Goal: Information Seeking & Learning: Learn about a topic

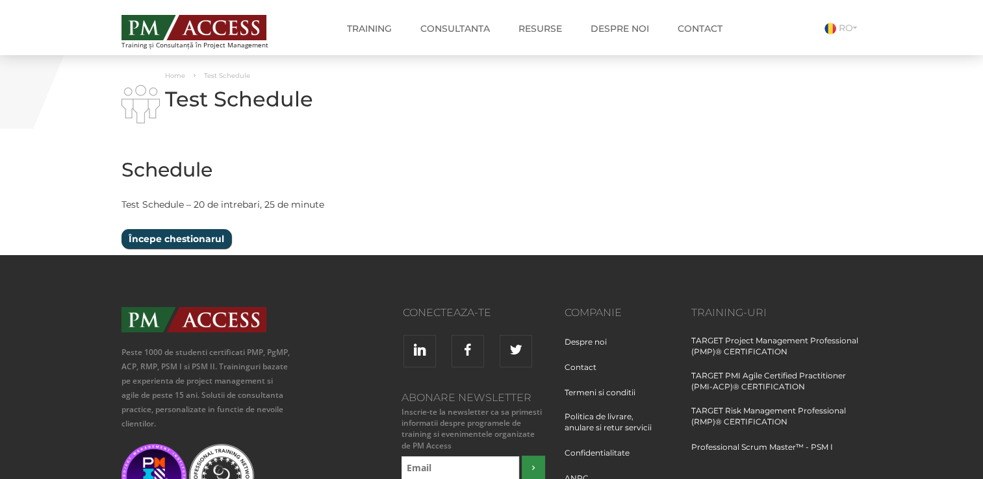
click at [151, 240] on input "Începe chestionarul" at bounding box center [176, 238] width 110 height 19
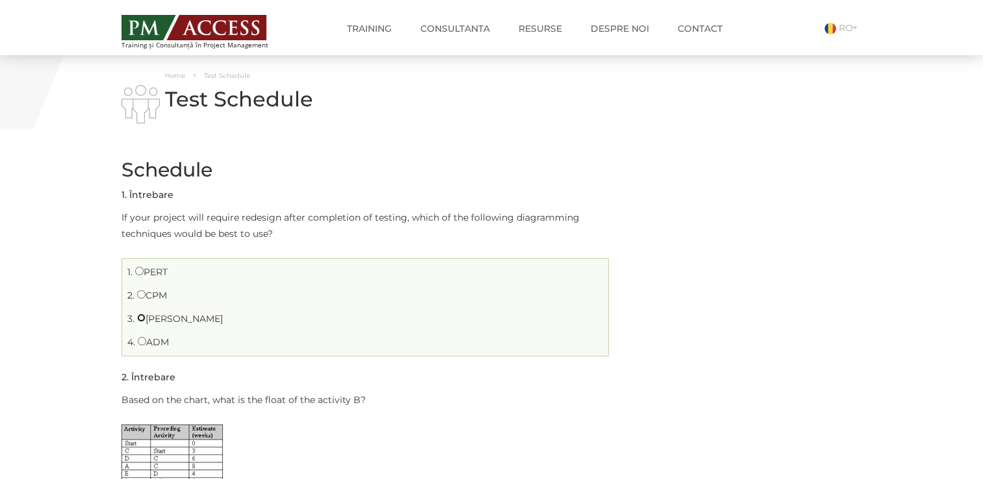
click at [140, 321] on input "[PERSON_NAME]" at bounding box center [141, 318] width 8 height 8
radio input "true"
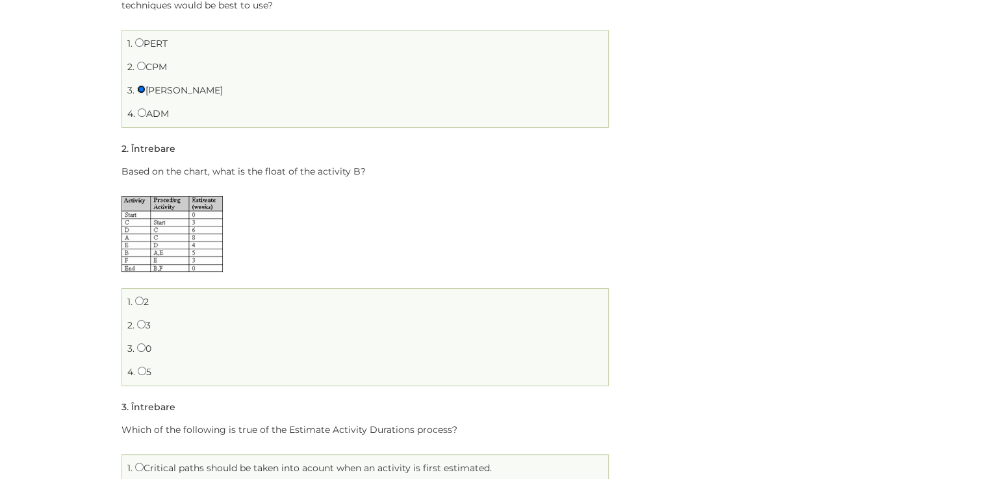
scroll to position [260, 0]
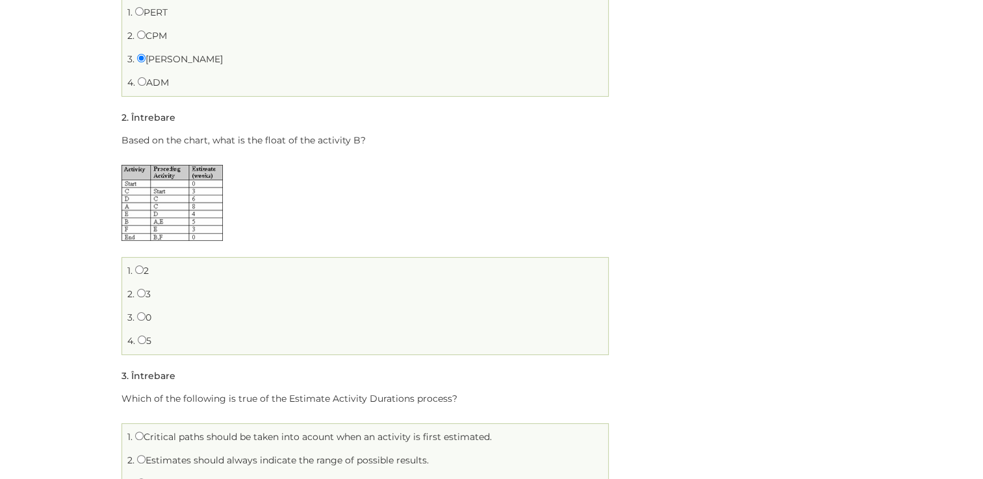
click at [177, 179] on img at bounding box center [171, 203] width 101 height 76
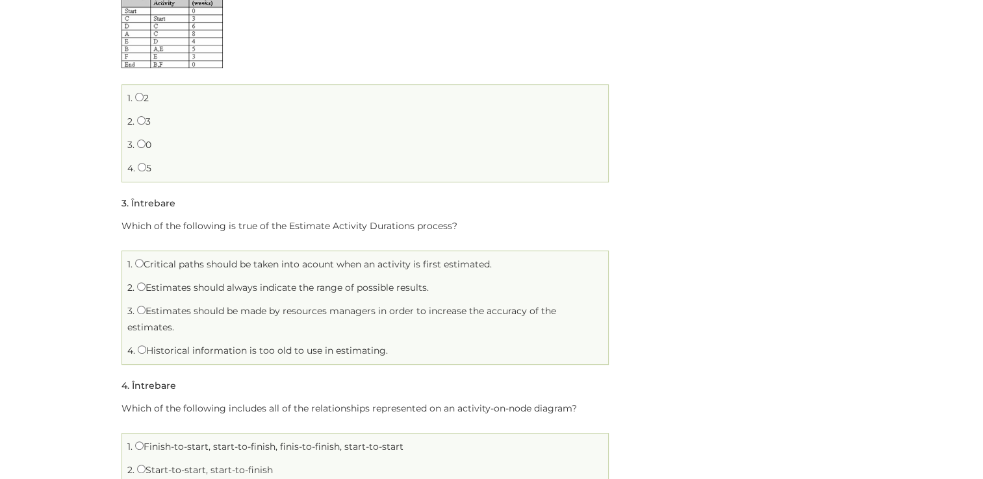
scroll to position [455, 0]
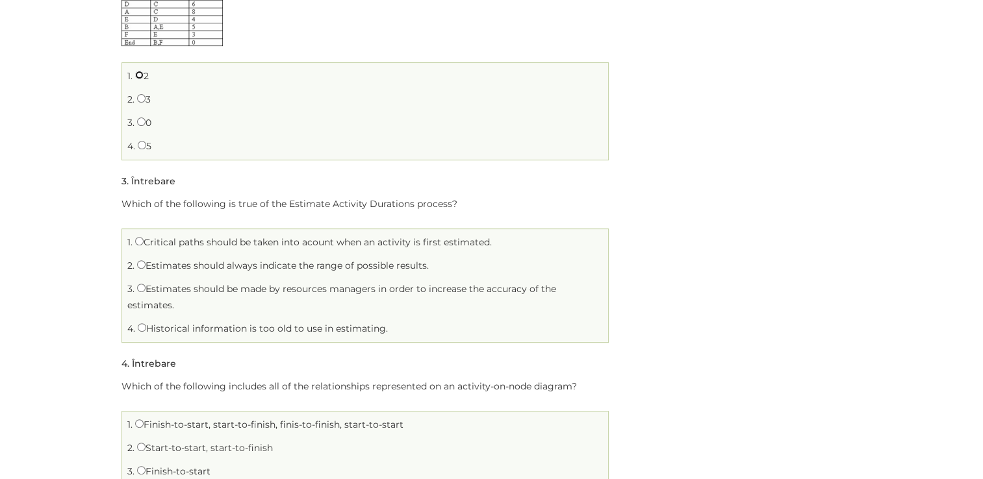
click at [137, 78] on input "2" at bounding box center [139, 75] width 8 height 8
radio input "true"
click at [138, 241] on input "Critical paths should be taken into acount when an activity is first estimated." at bounding box center [139, 241] width 8 height 8
radio input "true"
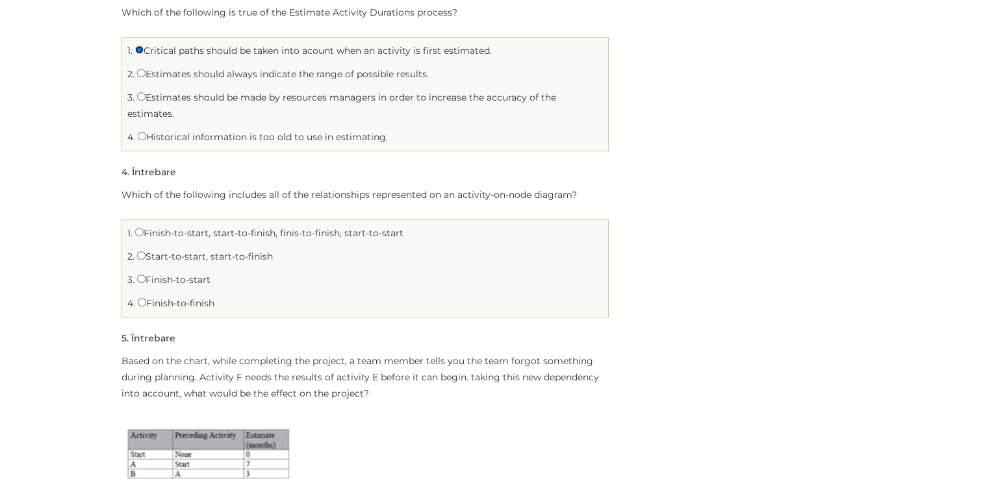
scroll to position [649, 0]
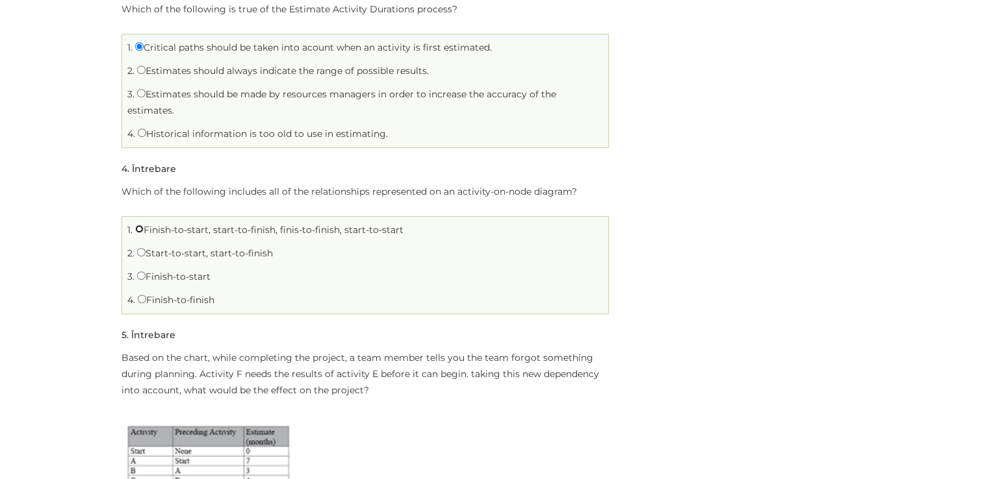
click at [140, 227] on input "Finish-to-start, start-to-finish, finis-to-finish, start-to-start" at bounding box center [139, 229] width 8 height 8
radio input "true"
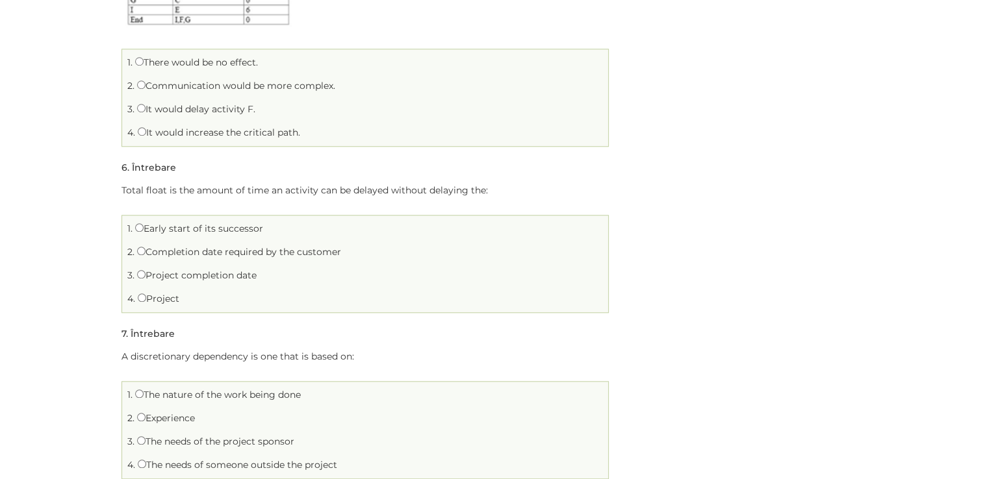
scroll to position [1169, 0]
click at [140, 295] on input "Project" at bounding box center [142, 297] width 8 height 8
radio input "true"
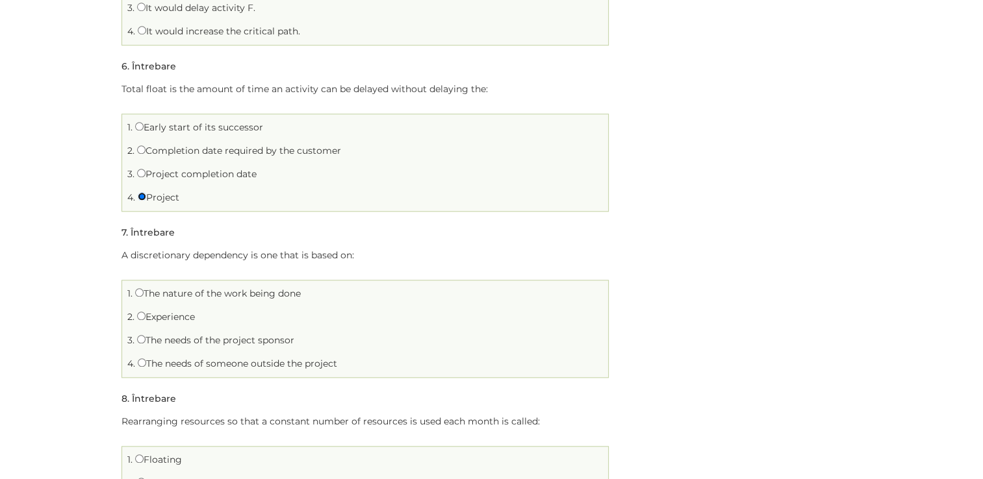
scroll to position [1299, 0]
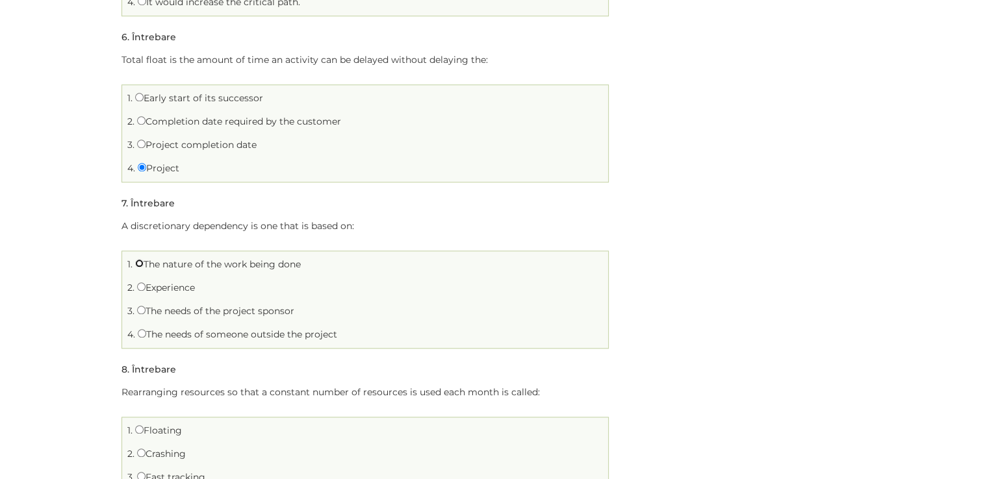
click at [138, 264] on input "The nature of the work being done" at bounding box center [139, 263] width 8 height 8
radio input "true"
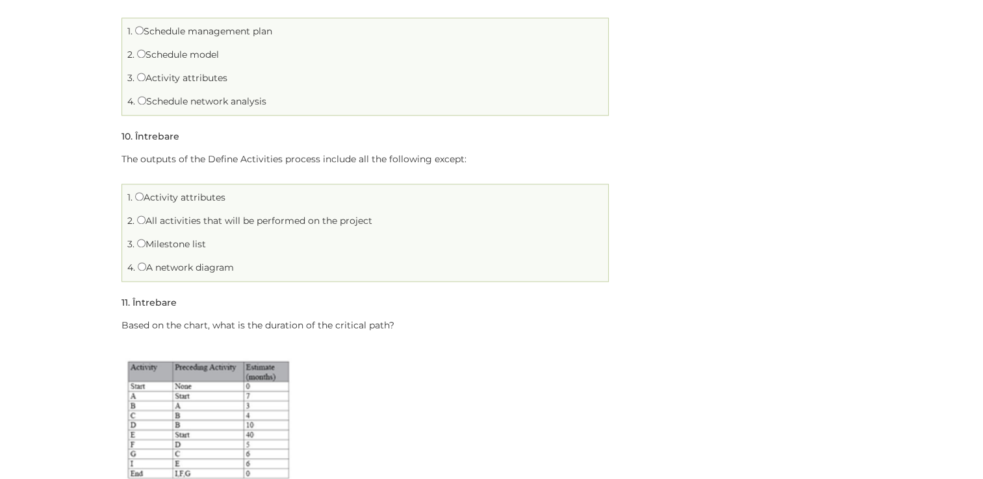
scroll to position [1884, 0]
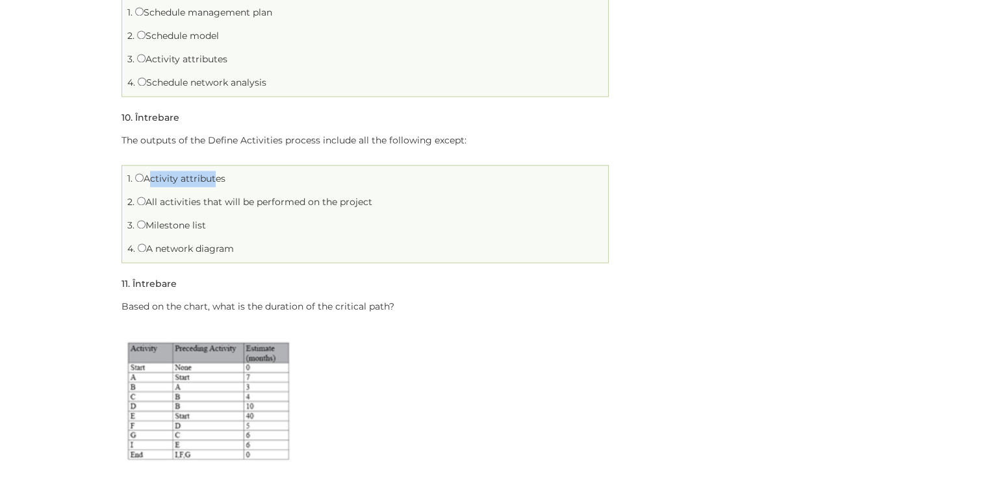
drag, startPoint x: 147, startPoint y: 178, endPoint x: 213, endPoint y: 175, distance: 65.6
click at [213, 175] on label "Activity attributes" at bounding box center [180, 179] width 90 height 12
drag, startPoint x: 213, startPoint y: 175, endPoint x: 383, endPoint y: 202, distance: 172.2
click at [383, 202] on li "2. All activities that will be performed on the project" at bounding box center [364, 202] width 479 height 20
drag, startPoint x: 154, startPoint y: 225, endPoint x: 207, endPoint y: 222, distance: 53.4
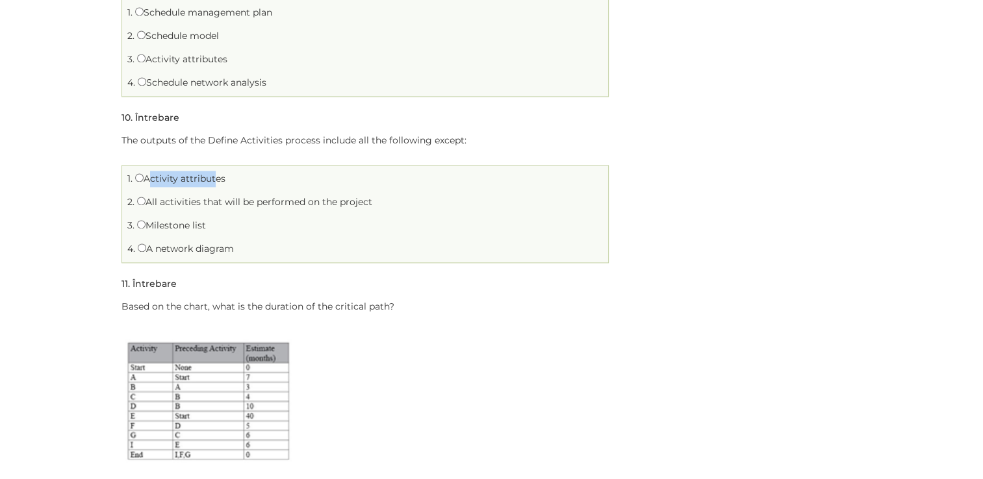
click at [207, 222] on li "3. Milestone list" at bounding box center [364, 226] width 479 height 20
drag, startPoint x: 207, startPoint y: 222, endPoint x: 252, endPoint y: 249, distance: 52.5
click at [252, 249] on li "4. A network diagram" at bounding box center [364, 249] width 479 height 20
click at [138, 225] on input "Milestone list" at bounding box center [141, 224] width 8 height 8
radio input "true"
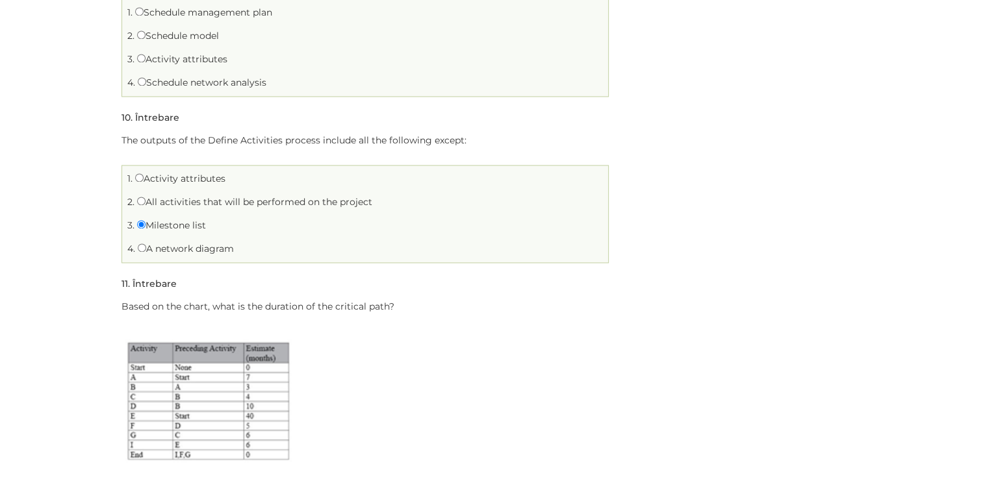
click at [134, 34] on span "2." at bounding box center [130, 36] width 7 height 12
click at [140, 34] on input "Schedule model" at bounding box center [141, 35] width 8 height 8
radio input "true"
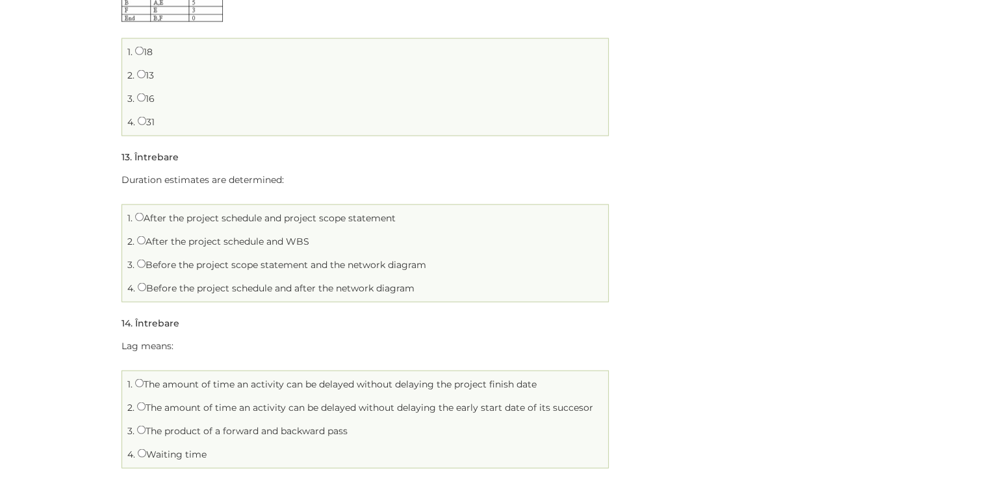
scroll to position [2663, 0]
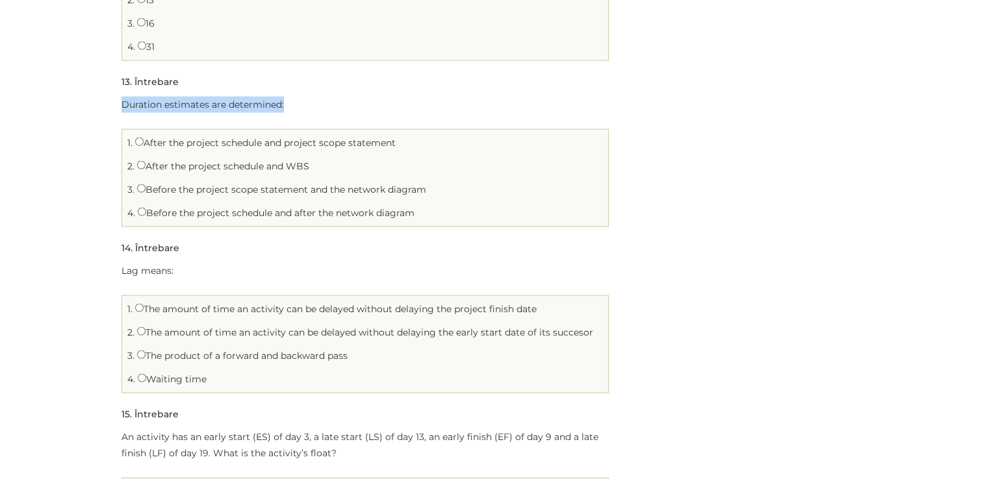
drag, startPoint x: 120, startPoint y: 103, endPoint x: 303, endPoint y: 104, distance: 183.8
click at [153, 149] on li "1. After the project schedule and project scope statement" at bounding box center [364, 143] width 479 height 20
click at [139, 138] on input "After the project schedule and project scope statement" at bounding box center [139, 142] width 8 height 8
radio input "true"
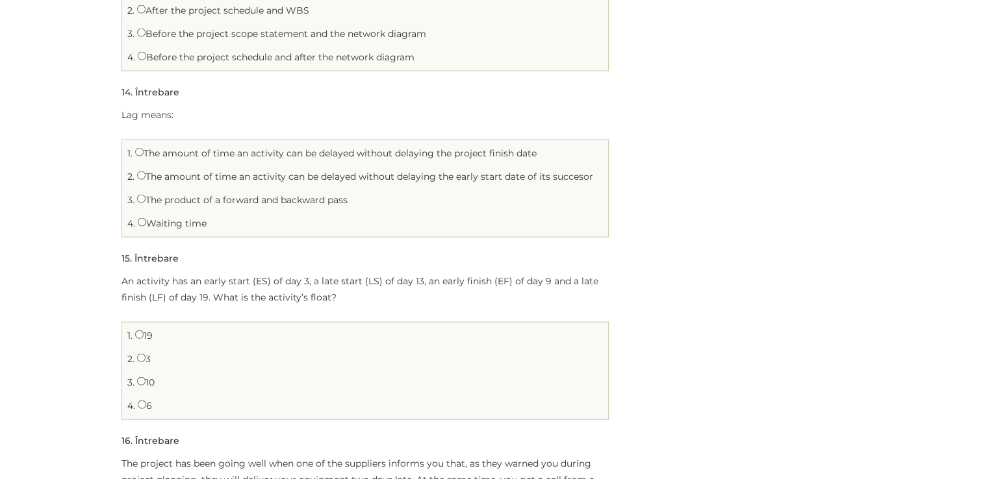
scroll to position [2858, 0]
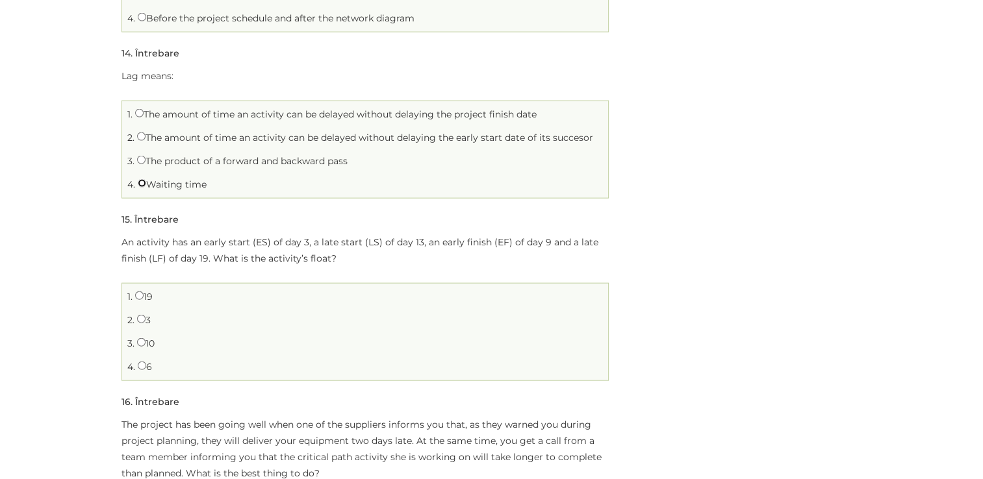
click at [140, 184] on input "Waiting time" at bounding box center [142, 183] width 8 height 8
radio input "true"
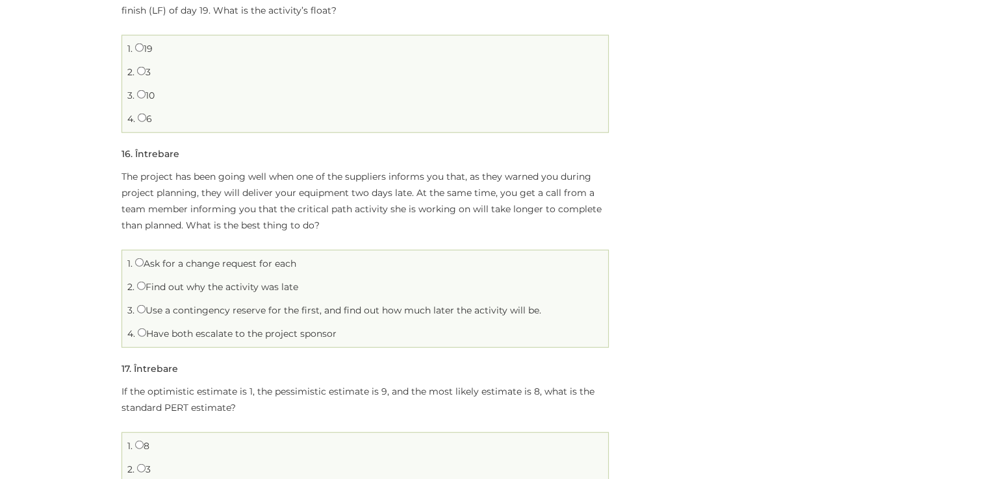
scroll to position [3118, 0]
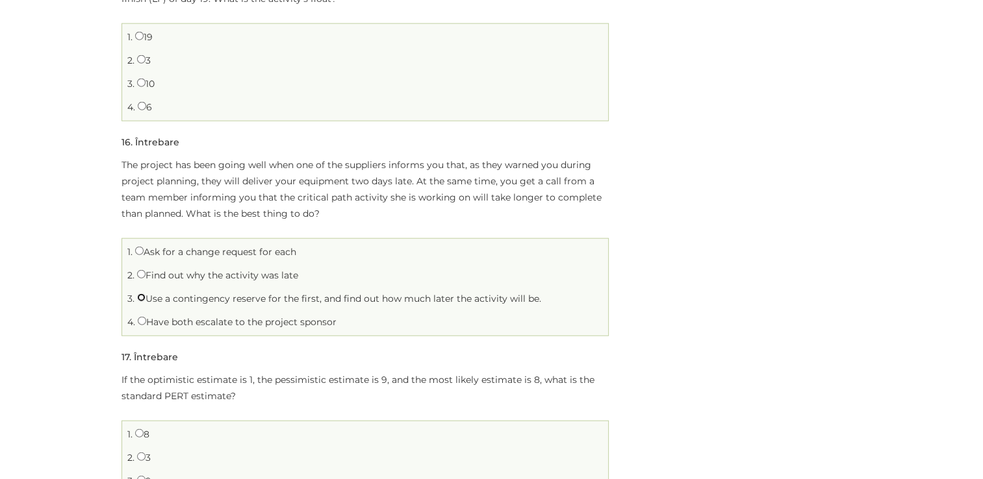
click at [142, 294] on input "Use a contingency reserve for the first, and find out how much later the activi…" at bounding box center [141, 298] width 8 height 8
radio input "true"
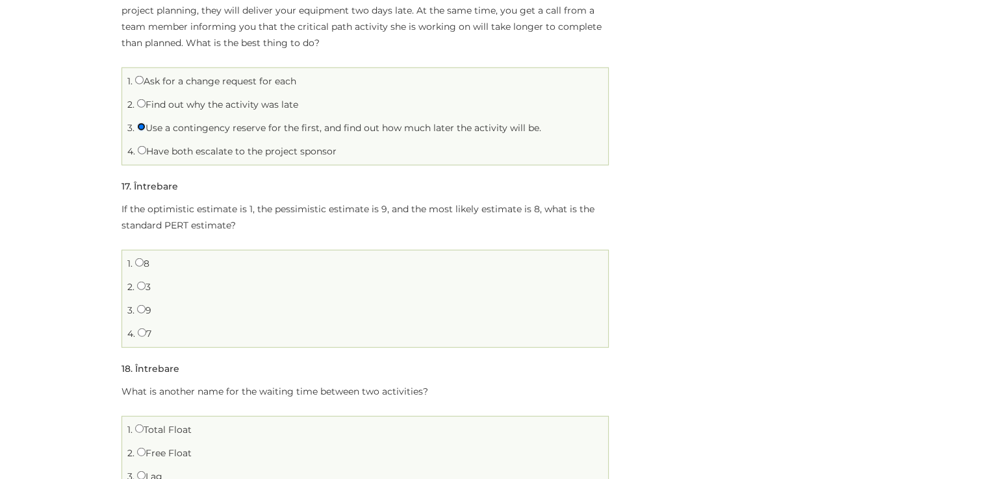
scroll to position [3312, 0]
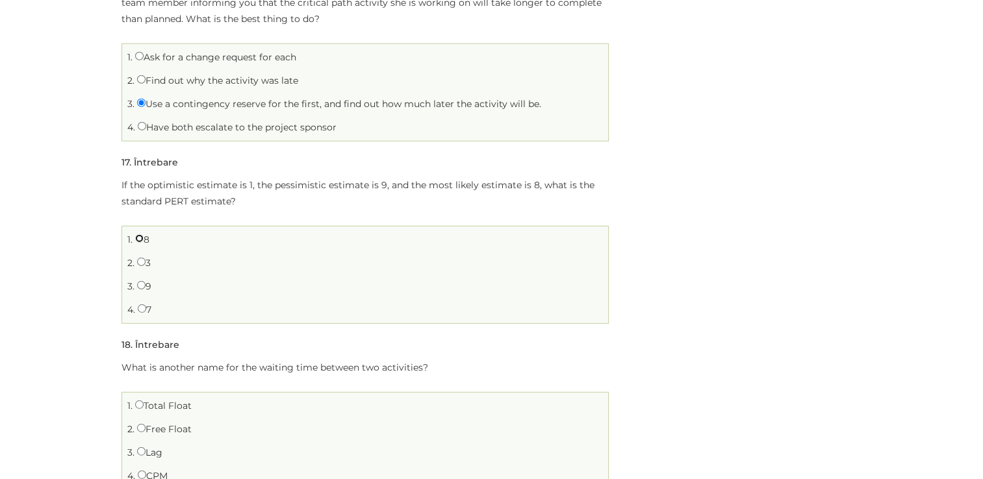
click at [140, 234] on input "8" at bounding box center [139, 238] width 8 height 8
radio input "true"
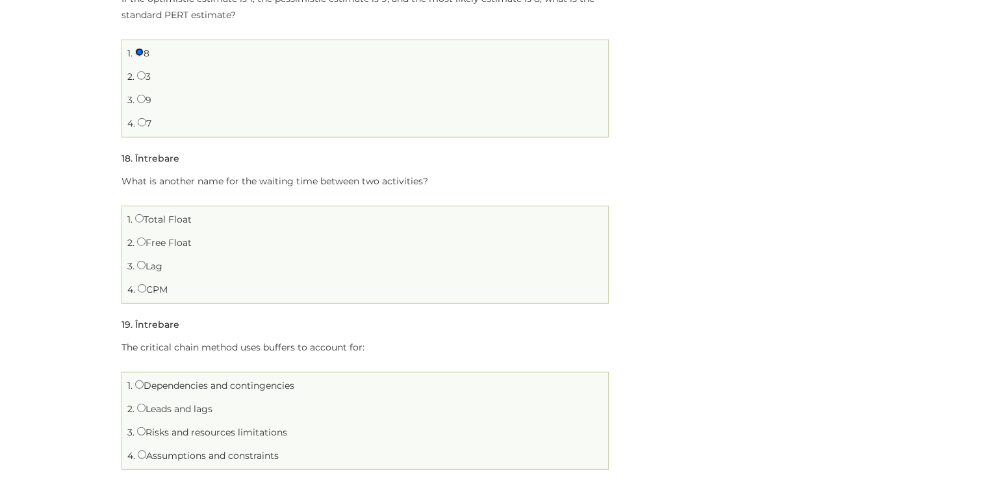
scroll to position [3507, 0]
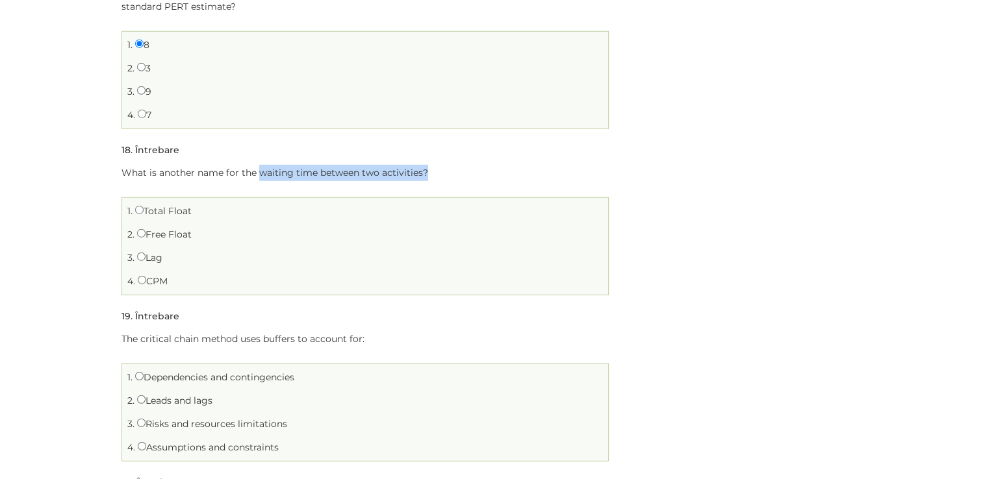
drag, startPoint x: 260, startPoint y: 173, endPoint x: 431, endPoint y: 167, distance: 171.6
click at [431, 167] on p "What is another name for the waiting time between two activities?" at bounding box center [364, 173] width 487 height 16
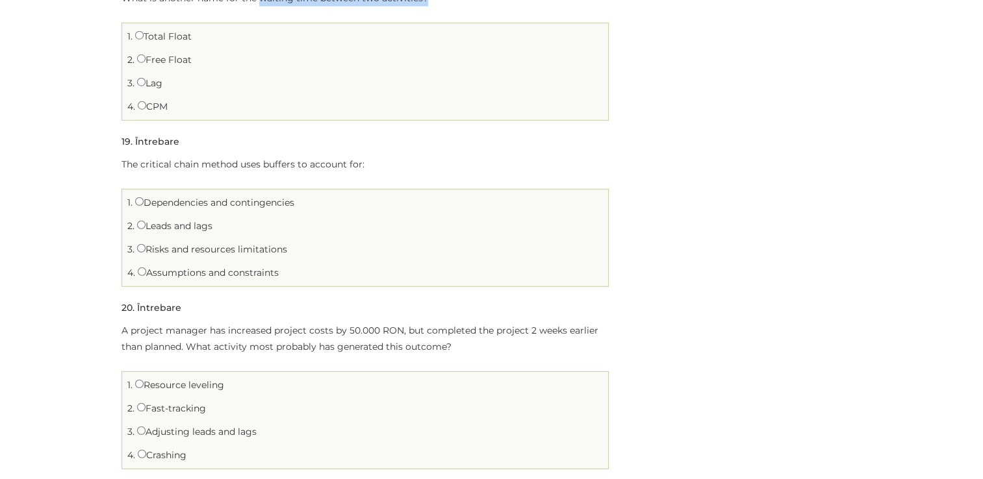
scroll to position [3702, 0]
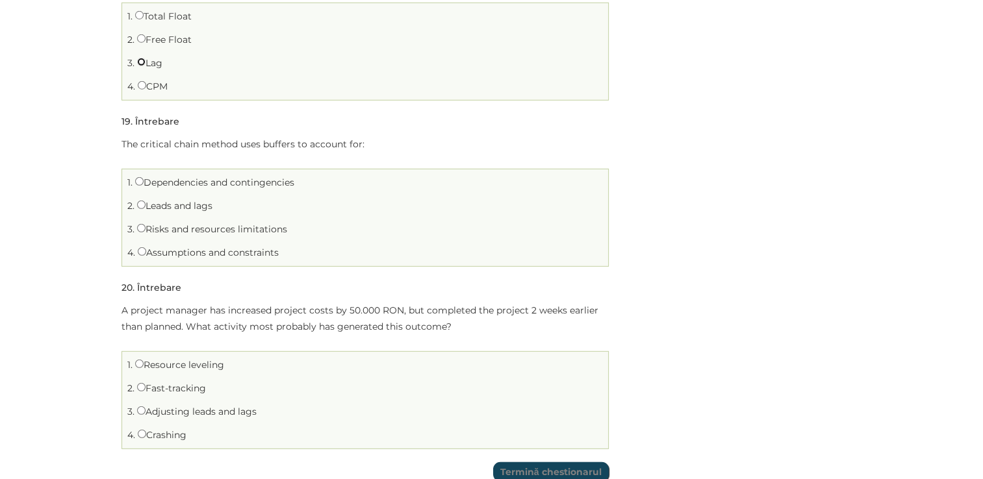
click at [140, 58] on input "Lag" at bounding box center [141, 62] width 8 height 8
radio input "true"
click at [138, 224] on input "Risks and resources limitations" at bounding box center [141, 228] width 8 height 8
radio input "true"
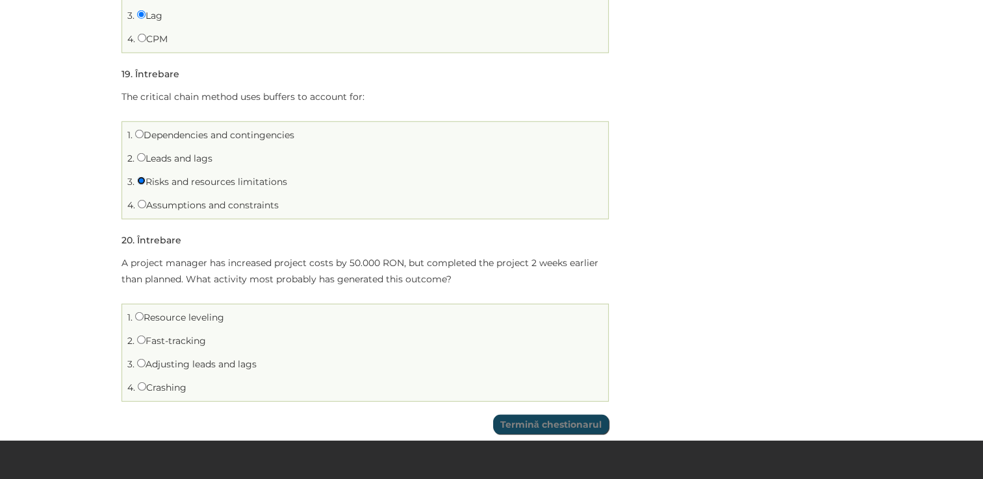
scroll to position [3767, 0]
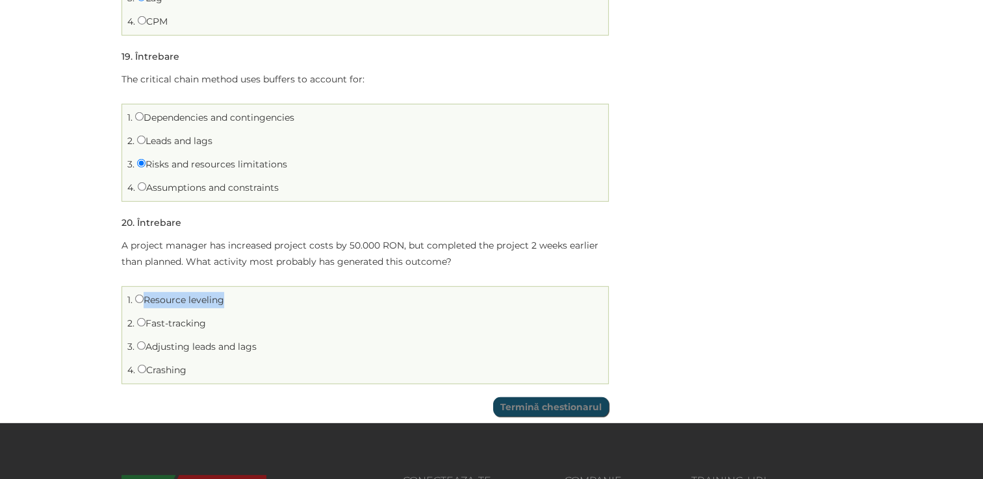
drag, startPoint x: 143, startPoint y: 296, endPoint x: 221, endPoint y: 301, distance: 78.8
click at [221, 301] on li "1. Resource leveling" at bounding box center [364, 300] width 479 height 20
drag, startPoint x: 151, startPoint y: 320, endPoint x: 216, endPoint y: 318, distance: 64.3
click at [216, 318] on li "2. Fast-tracking" at bounding box center [364, 324] width 479 height 20
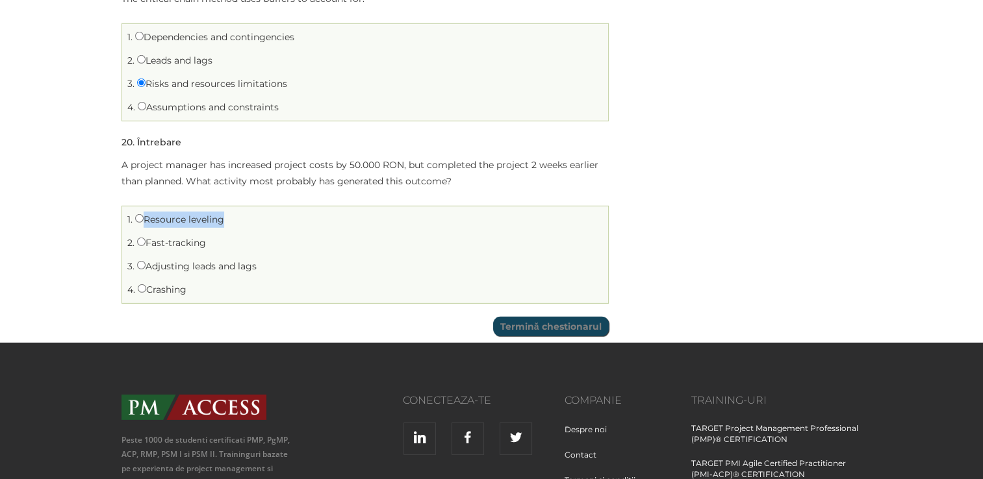
scroll to position [3962, 0]
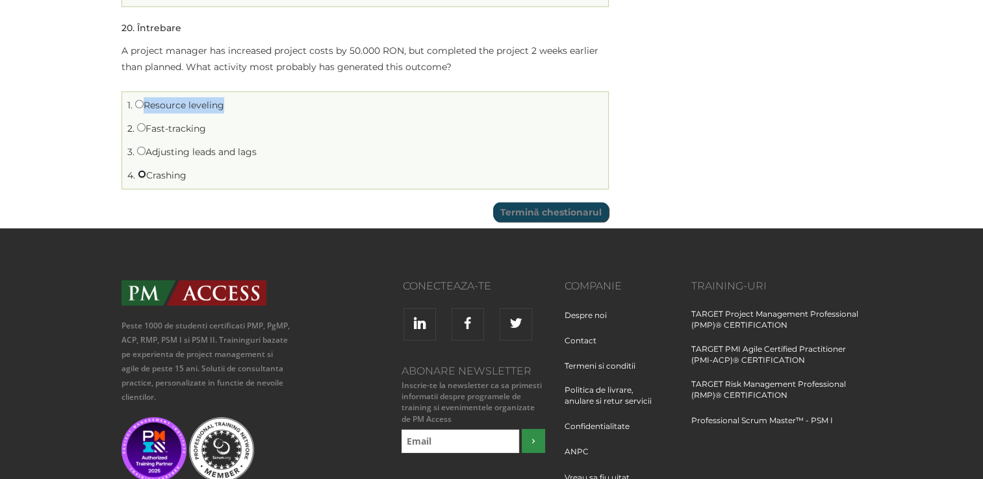
click at [140, 170] on input "Crashing" at bounding box center [142, 174] width 8 height 8
radio input "true"
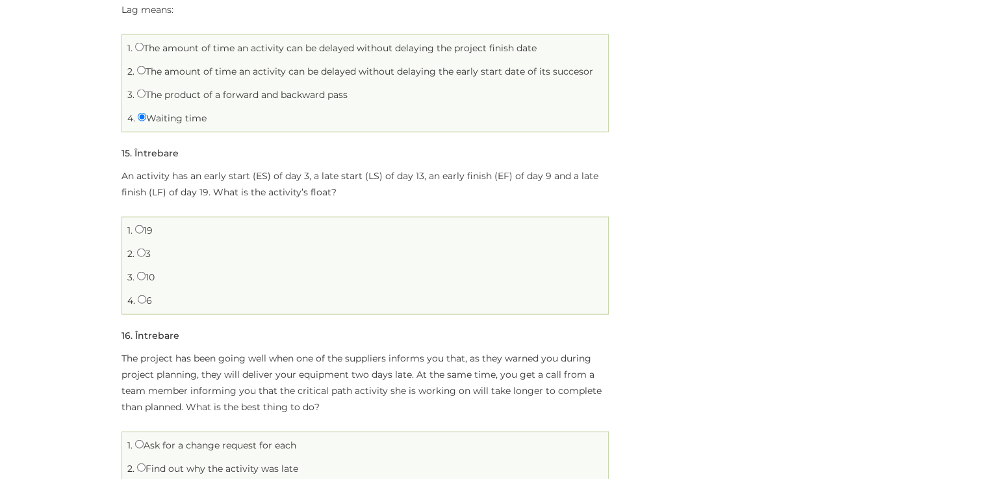
scroll to position [2923, 0]
click at [138, 273] on input "10" at bounding box center [141, 277] width 8 height 8
radio input "true"
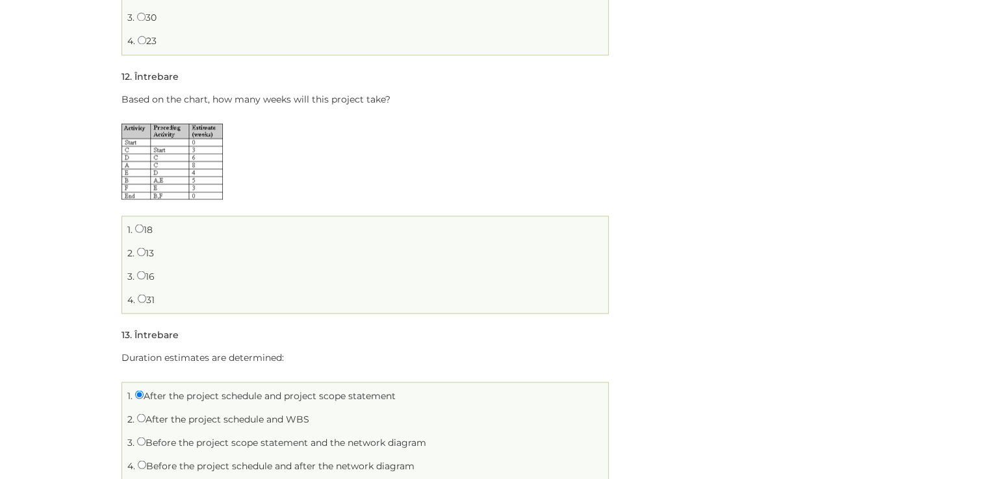
scroll to position [2403, 0]
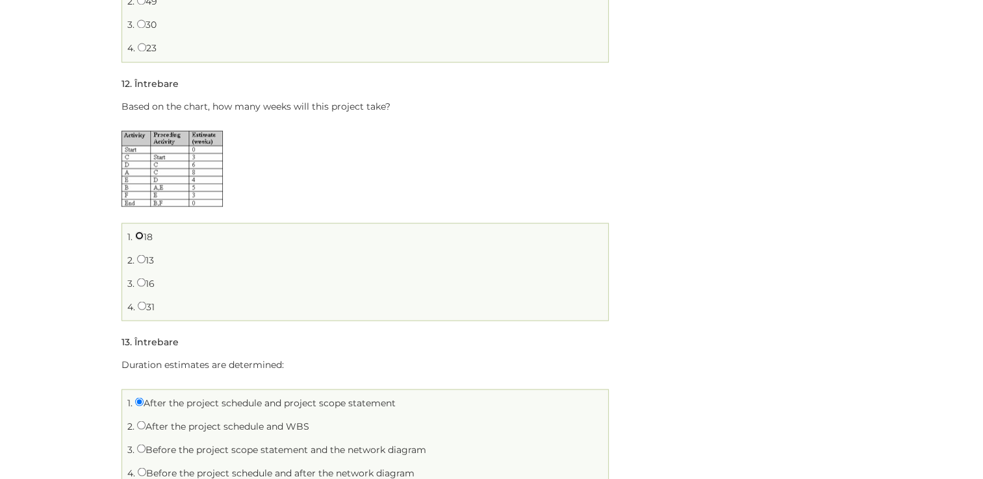
click at [136, 237] on input "18" at bounding box center [139, 235] width 8 height 8
radio input "true"
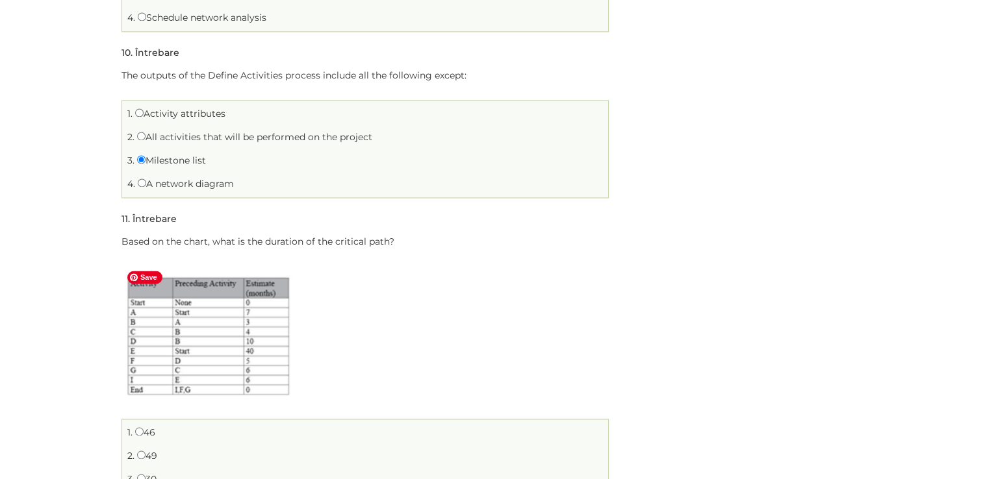
scroll to position [2013, 0]
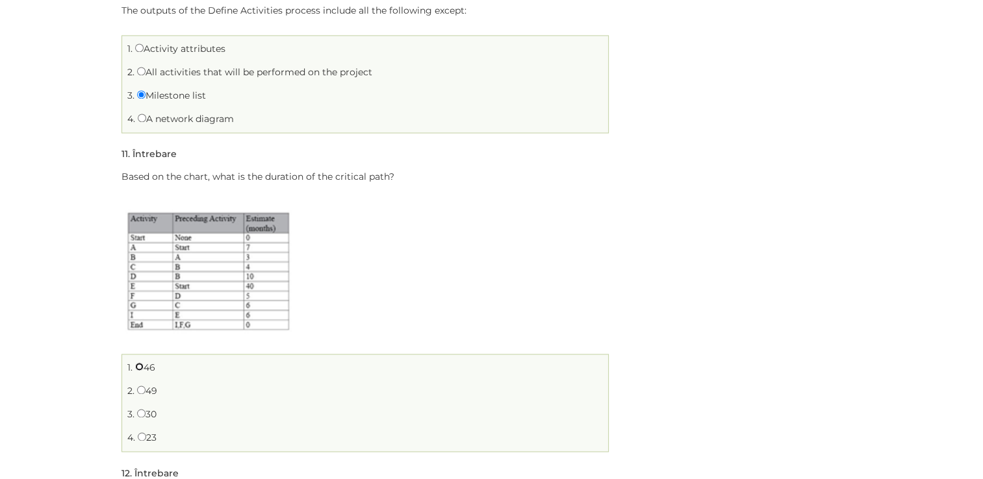
click at [140, 365] on input "46" at bounding box center [139, 366] width 8 height 8
radio input "true"
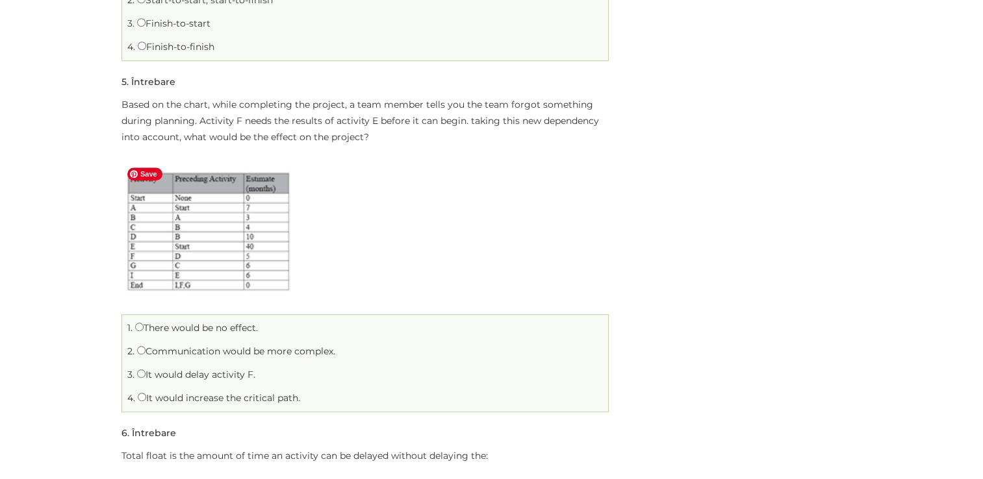
scroll to position [909, 0]
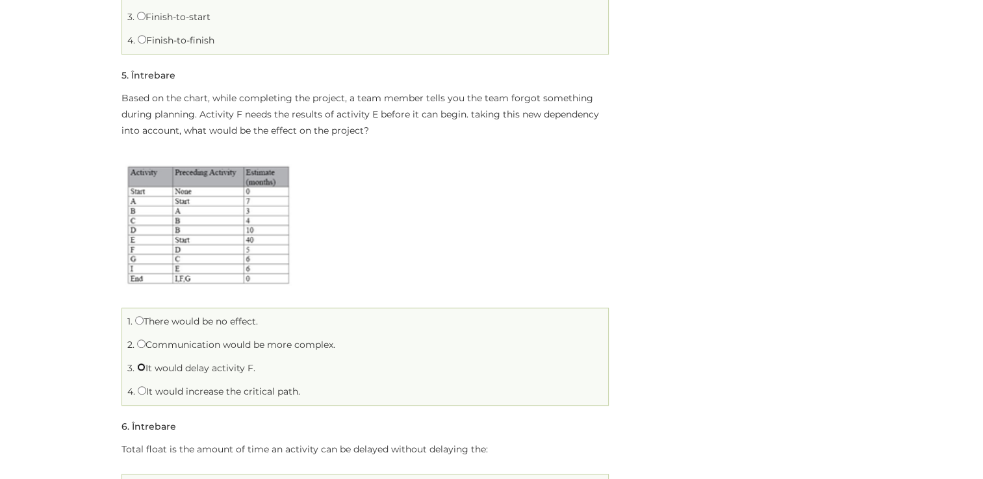
click at [140, 367] on input "It would delay activity F." at bounding box center [141, 367] width 8 height 8
radio input "true"
